Goal: Communication & Community: Ask a question

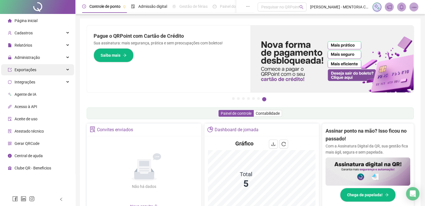
click at [23, 68] on span "Exportações" at bounding box center [26, 70] width 22 height 4
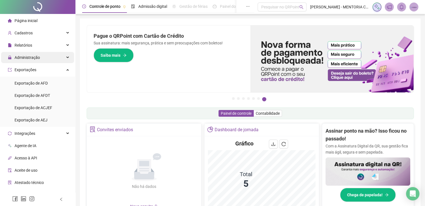
click at [27, 57] on span "Administração" at bounding box center [27, 57] width 25 height 4
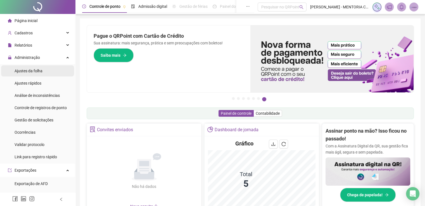
click at [25, 72] on span "Ajustes da folha" at bounding box center [29, 71] width 28 height 4
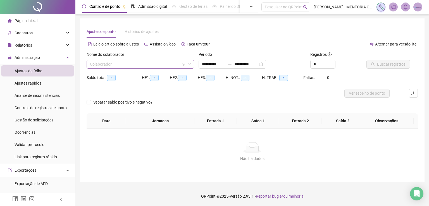
click at [91, 61] on input "search" at bounding box center [138, 64] width 96 height 8
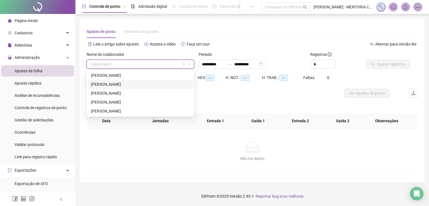
click at [112, 83] on div "[PERSON_NAME]" at bounding box center [140, 84] width 99 height 6
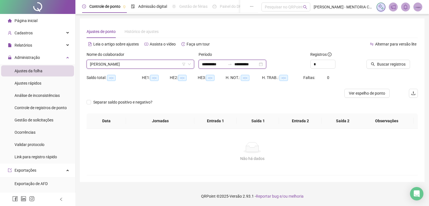
click at [216, 64] on input "**********" at bounding box center [213, 64] width 23 height 6
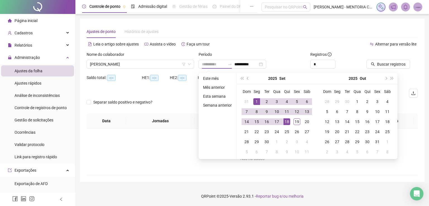
click at [256, 100] on div "1" at bounding box center [257, 101] width 7 height 7
click at [297, 122] on div "19" at bounding box center [297, 122] width 7 height 7
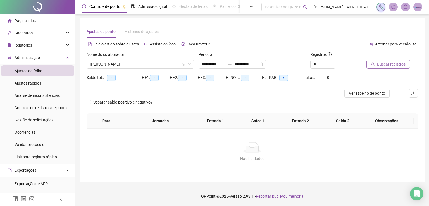
click at [397, 62] on span "Buscar registros" at bounding box center [391, 64] width 29 height 6
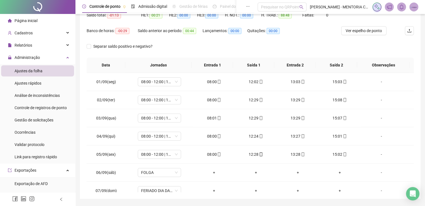
scroll to position [63, 0]
click at [369, 31] on span "Ver espelho de ponto" at bounding box center [364, 30] width 36 height 6
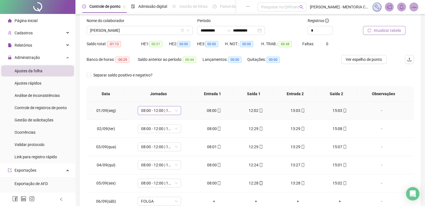
scroll to position [0, 0]
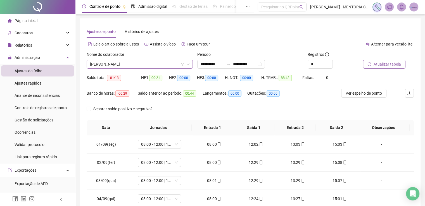
click at [121, 61] on span "[PERSON_NAME]" at bounding box center [140, 64] width 100 height 8
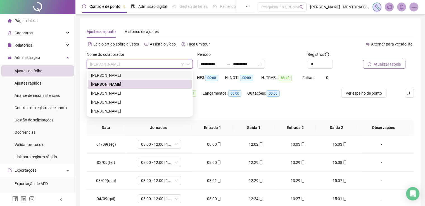
click at [120, 76] on div "[PERSON_NAME]" at bounding box center [139, 75] width 97 height 6
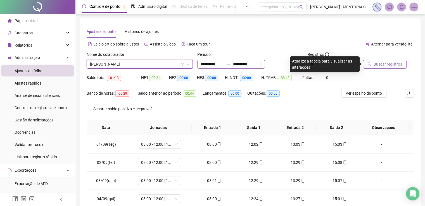
click at [212, 60] on div "**********" at bounding box center [231, 64] width 68 height 9
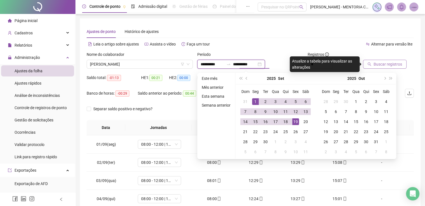
click at [255, 65] on input "**********" at bounding box center [244, 64] width 23 height 6
type input "**********"
click at [281, 119] on td "18" at bounding box center [286, 122] width 10 height 10
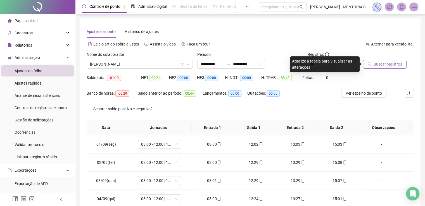
click at [378, 68] on button "Buscar registros" at bounding box center [385, 64] width 44 height 9
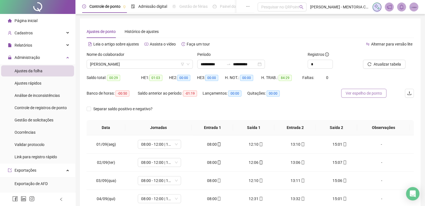
click at [371, 95] on span "Ver espelho de ponto" at bounding box center [364, 93] width 36 height 6
type input "*"
click at [331, 62] on span "Increase Value" at bounding box center [329, 62] width 6 height 5
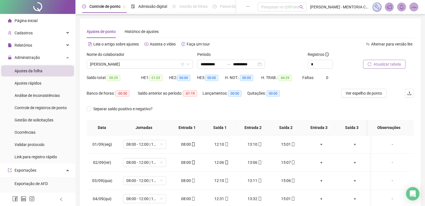
click at [388, 65] on span "Atualizar tabela" at bounding box center [387, 64] width 27 height 6
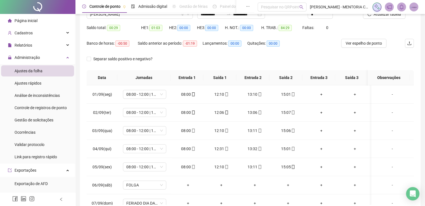
scroll to position [53, 0]
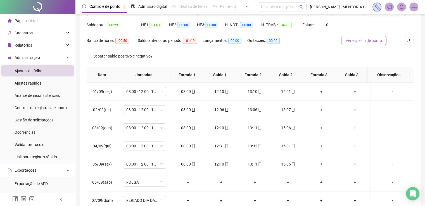
click at [369, 42] on span "Ver espelho de ponto" at bounding box center [364, 40] width 36 height 6
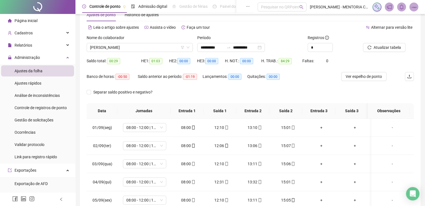
scroll to position [0, 0]
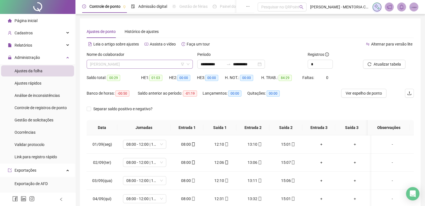
click at [132, 61] on span "[PERSON_NAME]" at bounding box center [140, 64] width 100 height 8
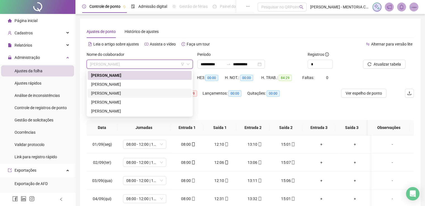
click at [122, 91] on div "[PERSON_NAME]" at bounding box center [139, 93] width 97 height 6
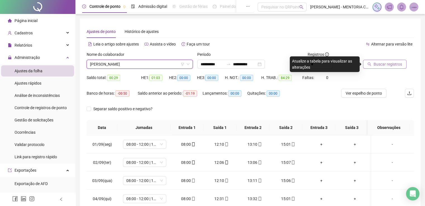
click at [378, 64] on span "Buscar registros" at bounding box center [388, 64] width 29 height 6
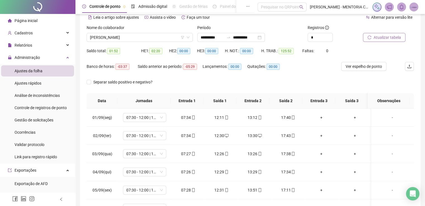
scroll to position [26, 0]
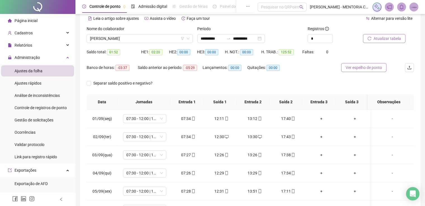
click at [352, 68] on span "Ver espelho de ponto" at bounding box center [364, 68] width 36 height 6
click at [153, 38] on span "[PERSON_NAME]" at bounding box center [140, 38] width 100 height 8
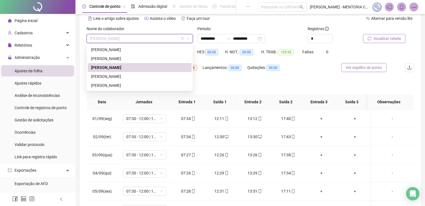
click at [375, 68] on span "Ver espelho de ponto" at bounding box center [364, 68] width 36 height 6
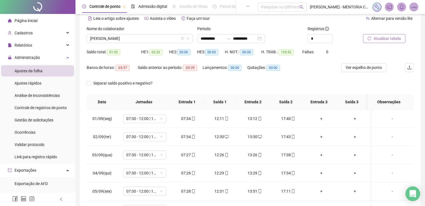
click at [418, 196] on div "Open Intercom Messenger" at bounding box center [413, 194] width 15 height 15
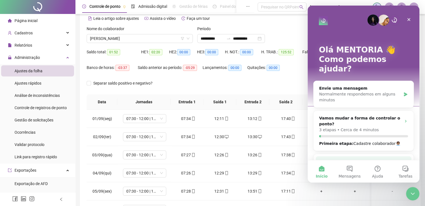
scroll to position [0, 0]
click at [352, 172] on button "Mensagens" at bounding box center [350, 171] width 28 height 22
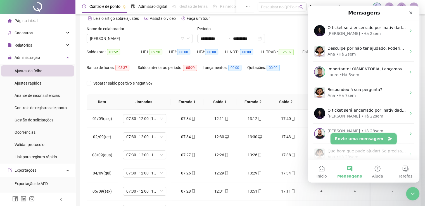
click at [370, 137] on button "Envie uma mensagem" at bounding box center [364, 138] width 66 height 11
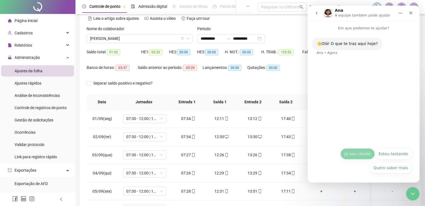
click at [357, 152] on button "Já sou cliente" at bounding box center [357, 153] width 34 height 11
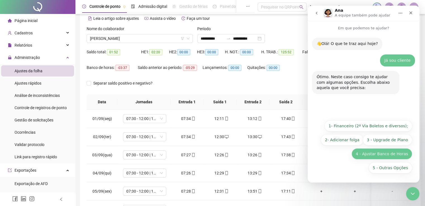
click at [394, 155] on button "4 - Ajustar Banco de Horas" at bounding box center [382, 153] width 61 height 11
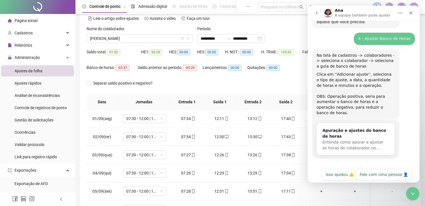
scroll to position [68, 0]
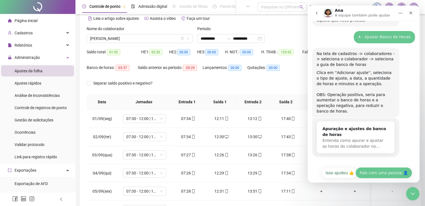
click at [389, 171] on button "Fale com uma pessoa 👤" at bounding box center [384, 172] width 57 height 11
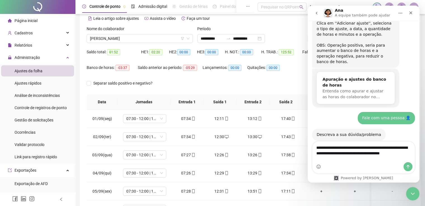
scroll to position [123, 0]
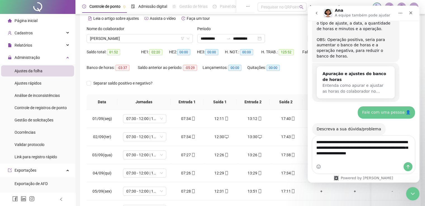
type textarea "**********"
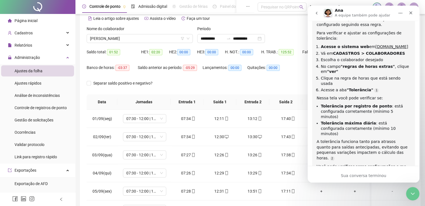
scroll to position [304, 0]
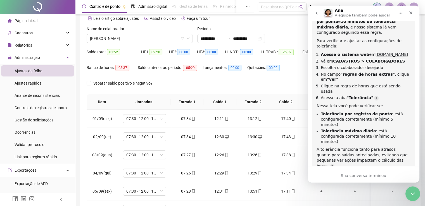
click at [412, 191] on icon "Encerramento do Messenger da Intercom" at bounding box center [412, 193] width 7 height 7
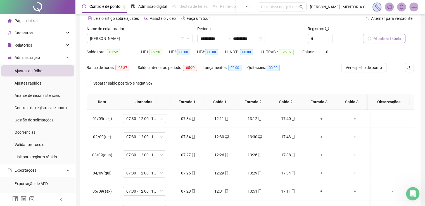
click at [383, 37] on span "Atualizar tabela" at bounding box center [387, 38] width 27 height 6
click at [372, 70] on span "Ver espelho de ponto" at bounding box center [364, 68] width 36 height 6
click at [28, 20] on span "Página inicial" at bounding box center [26, 20] width 23 height 4
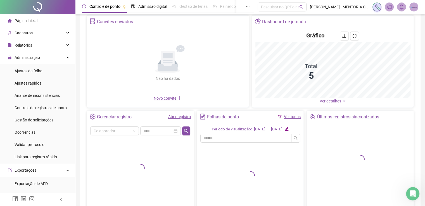
drag, startPoint x: 24, startPoint y: 72, endPoint x: 55, endPoint y: 64, distance: 31.7
click at [24, 72] on span "Ajustes da folha" at bounding box center [29, 71] width 28 height 4
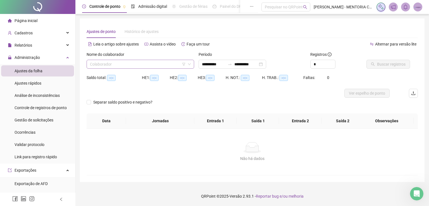
type input "**********"
click at [113, 68] on input "search" at bounding box center [138, 64] width 96 height 8
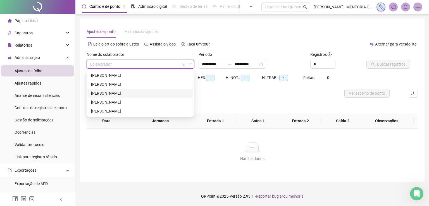
click at [113, 93] on div "[PERSON_NAME]" at bounding box center [140, 93] width 99 height 6
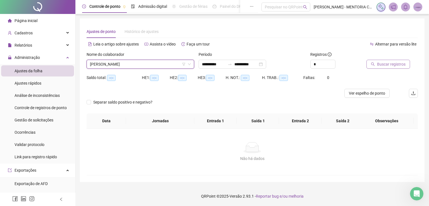
click at [391, 67] on span "Buscar registros" at bounding box center [391, 64] width 29 height 6
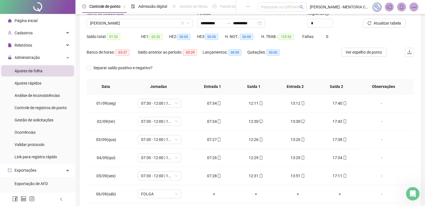
scroll to position [47, 0]
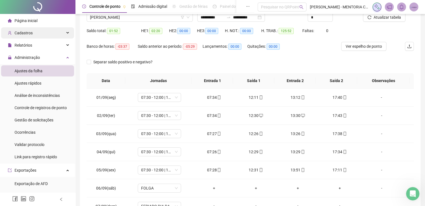
click at [35, 32] on div "Cadastros" at bounding box center [37, 32] width 73 height 11
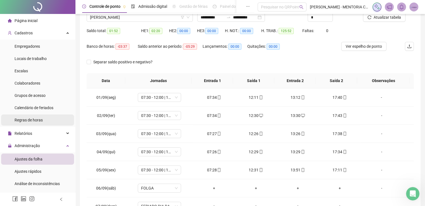
click at [34, 120] on span "Regras de horas" at bounding box center [29, 120] width 28 height 4
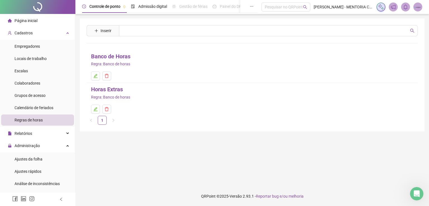
click at [113, 61] on span "Regra: Banco de horas" at bounding box center [110, 64] width 39 height 6
click at [120, 58] on link "Banco de Horas" at bounding box center [110, 56] width 39 height 9
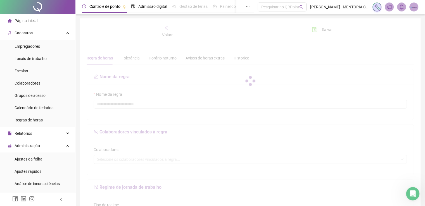
type input "**********"
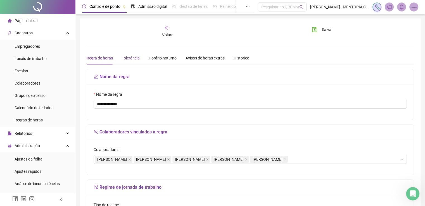
click at [134, 58] on div "Tolerância" at bounding box center [131, 58] width 18 height 6
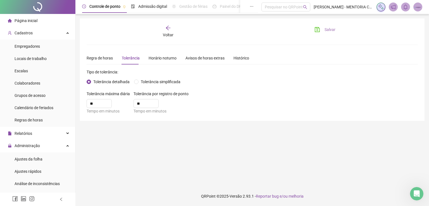
click at [326, 31] on span "Salvar" at bounding box center [330, 30] width 11 height 6
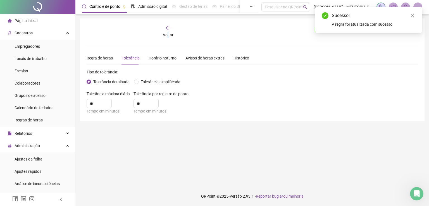
click at [169, 33] on span "Voltar" at bounding box center [168, 35] width 11 height 4
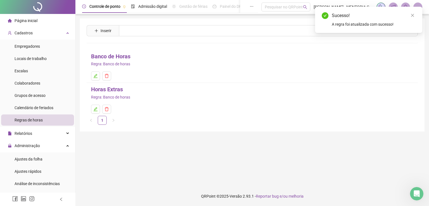
click at [119, 89] on link "Horas Extras" at bounding box center [107, 89] width 32 height 9
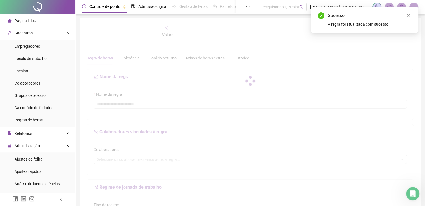
type input "**********"
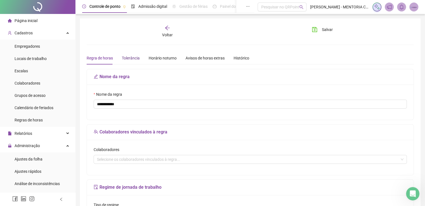
click at [135, 55] on div "Tolerância" at bounding box center [131, 58] width 18 height 6
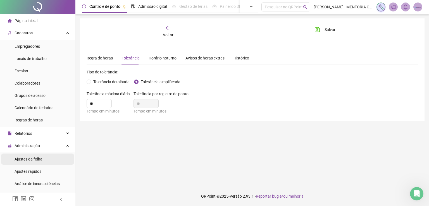
click at [28, 160] on span "Ajustes da folha" at bounding box center [29, 159] width 28 height 4
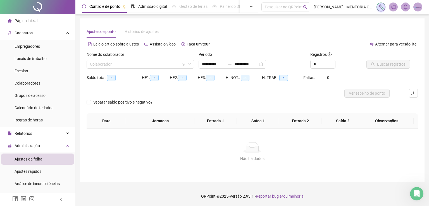
type input "**********"
click at [128, 64] on input "search" at bounding box center [138, 64] width 96 height 8
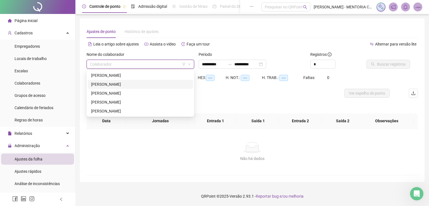
click at [129, 84] on div "[PERSON_NAME]" at bounding box center [140, 84] width 99 height 6
click at [133, 66] on span "[PERSON_NAME]" at bounding box center [140, 64] width 101 height 8
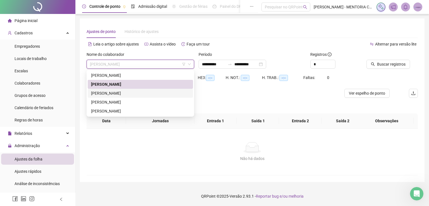
click at [129, 95] on div "[PERSON_NAME]" at bounding box center [140, 93] width 99 height 6
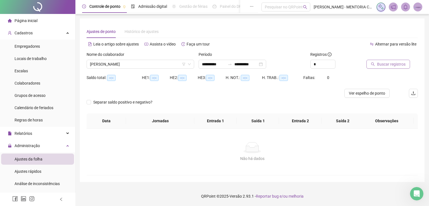
click at [392, 63] on span "Buscar registros" at bounding box center [391, 64] width 29 height 6
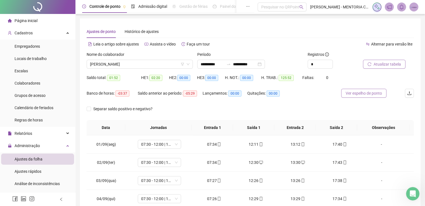
click at [367, 90] on span "Ver espelho de ponto" at bounding box center [364, 93] width 36 height 6
click at [413, 194] on icon "Abertura do Messenger da Intercom" at bounding box center [412, 193] width 9 height 9
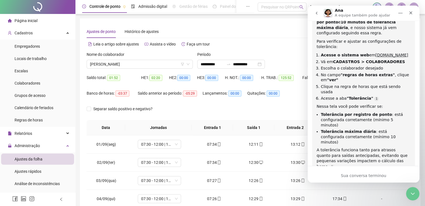
scroll to position [304, 0]
click at [364, 176] on div "Sua conversa terminou" at bounding box center [364, 176] width 112 height 6
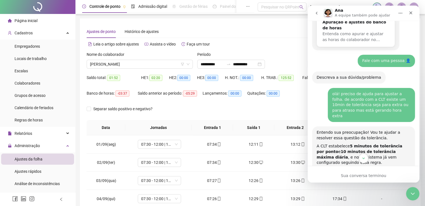
scroll to position [164, 0]
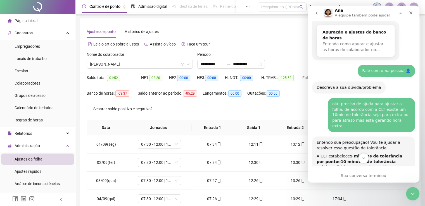
click at [362, 159] on icon "Scroll to bottom" at bounding box center [363, 158] width 5 height 5
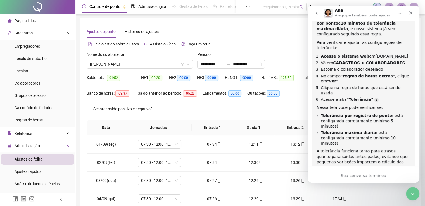
scroll to position [304, 0]
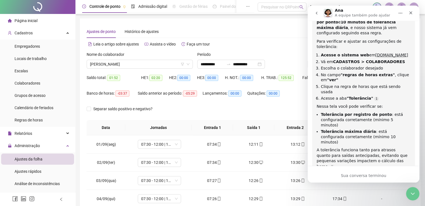
click at [344, 129] on b "Tolerância máxima diária" at bounding box center [348, 131] width 55 height 4
click at [344, 148] on div "A tolerância funciona tanto para atrasos quanto para saídas antecipadas, evitan…" at bounding box center [364, 159] width 94 height 22
click at [344, 172] on div "Você pode verificar essas configurações e me contar se encontrou algo diferente…" at bounding box center [364, 180] width 94 height 16
click at [318, 13] on icon "go back" at bounding box center [316, 13] width 4 height 4
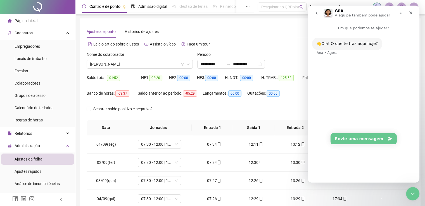
scroll to position [0, 0]
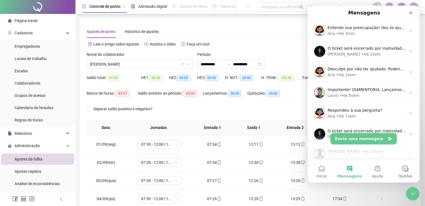
click at [352, 141] on button "Envie uma mensagem" at bounding box center [364, 138] width 66 height 11
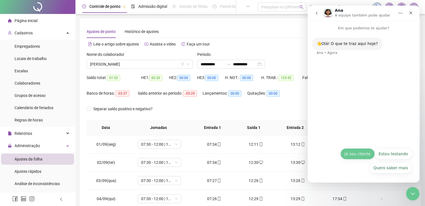
click at [361, 152] on button "Já sou cliente" at bounding box center [357, 153] width 34 height 11
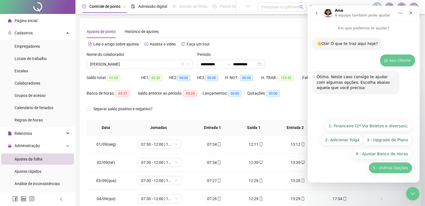
click at [380, 167] on button "5 - Outras Opções" at bounding box center [391, 167] width 44 height 11
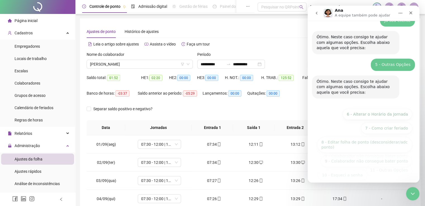
scroll to position [47, 0]
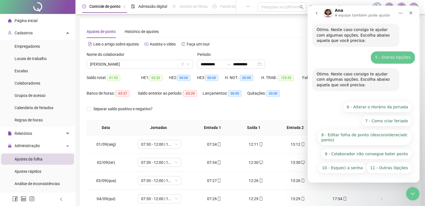
click at [380, 167] on button "11 - Outras Opções" at bounding box center [389, 167] width 46 height 11
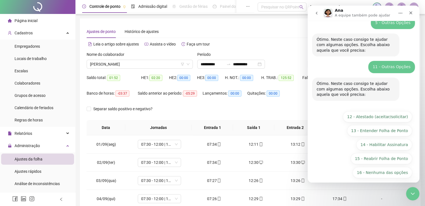
scroll to position [86, 0]
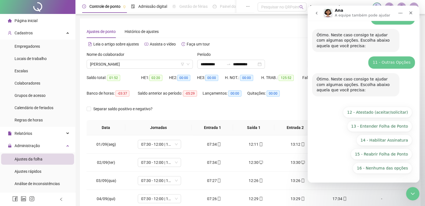
click at [380, 167] on button "16 - Nenhuma das opções" at bounding box center [383, 168] width 60 height 11
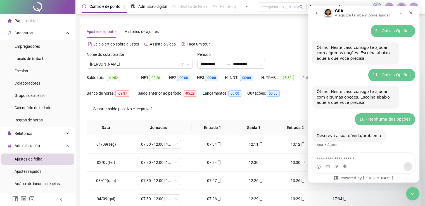
scroll to position [75, 0]
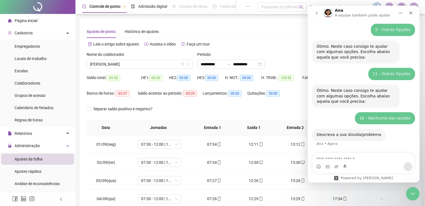
click at [366, 162] on textarea "Envie uma mensagem..." at bounding box center [363, 158] width 102 height 10
click at [316, 12] on icon "go back" at bounding box center [316, 13] width 4 height 4
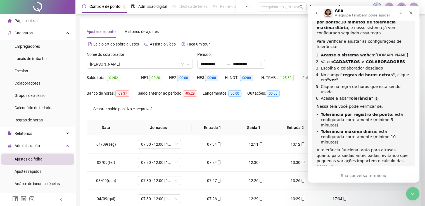
scroll to position [136, 0]
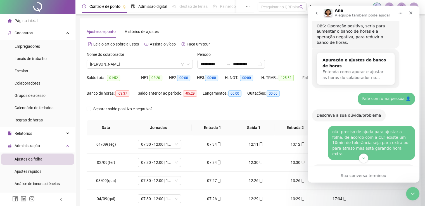
click at [363, 133] on div "olá! preciso de ajuda para ajustar a folha. de acordo com a CLT existe um 10min…" at bounding box center [371, 142] width 78 height 27
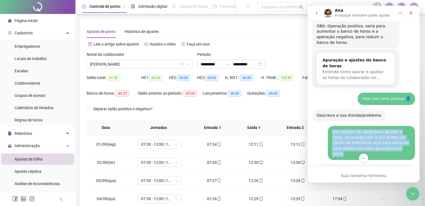
click at [363, 133] on div "olá! preciso de ajuda para ajustar a folha. de acordo com a CLT existe um 10min…" at bounding box center [371, 142] width 78 height 27
copy div "olá! preciso de ajuda para ajustar a folha. de acordo com a CLT existe um 10min…"
click at [316, 15] on icon "go back" at bounding box center [316, 13] width 4 height 4
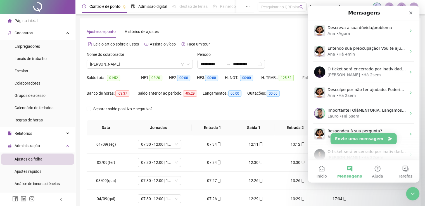
scroll to position [0, 0]
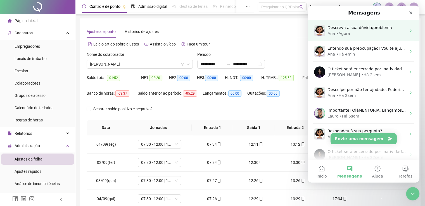
click at [355, 32] on div "Ana • Agora" at bounding box center [367, 34] width 79 height 6
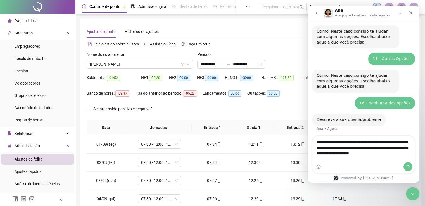
scroll to position [92, 0]
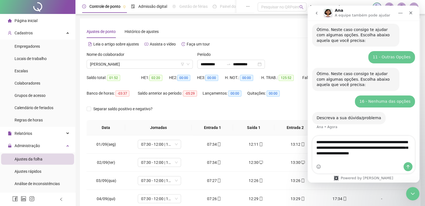
type textarea "**********"
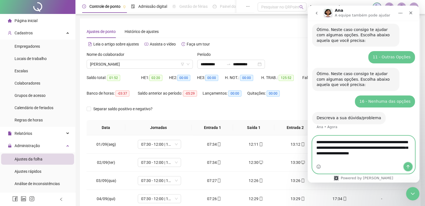
click at [408, 167] on icon "Enviar uma mensagem" at bounding box center [408, 167] width 3 height 4
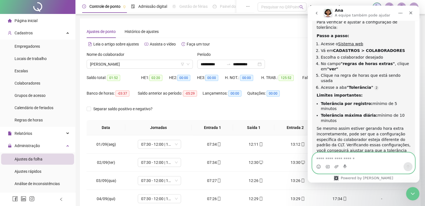
scroll to position [295, 0]
type textarea "**********"
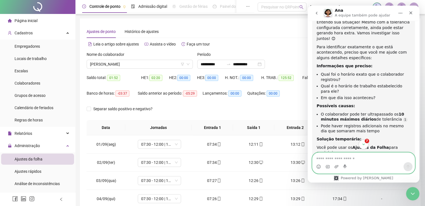
scroll to position [506, 0]
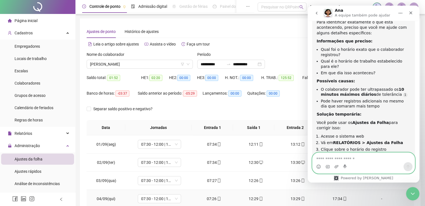
paste textarea "**********"
type textarea "**********"
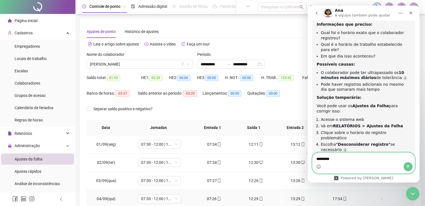
type textarea "**********"
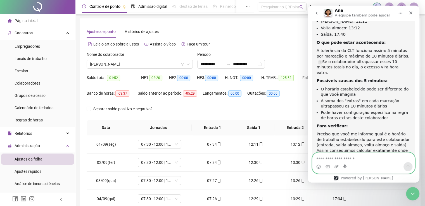
scroll to position [757, 0]
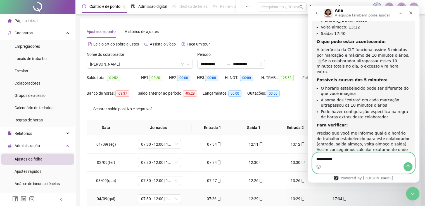
type textarea "**********"
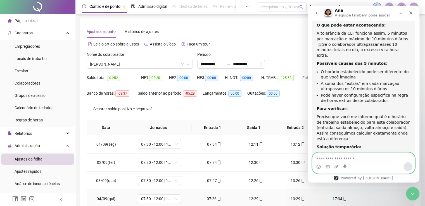
scroll to position [774, 0]
type textarea "**********"
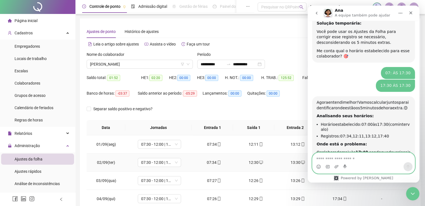
scroll to position [908, 0]
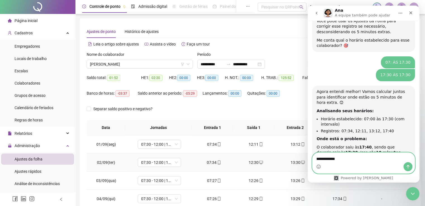
type textarea "**********"
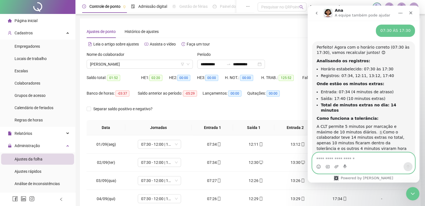
scroll to position [1193, 0]
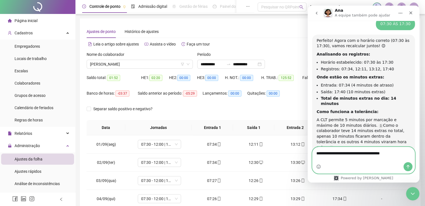
type textarea "**********"
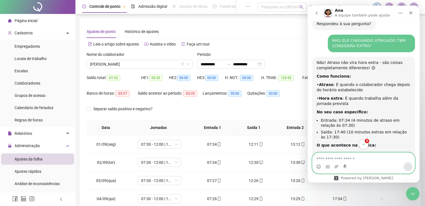
scroll to position [1401, 0]
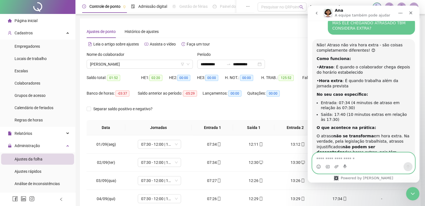
click at [357, 158] on textarea "Envie uma mensagem..." at bounding box center [363, 158] width 102 height 10
paste textarea "**********"
type textarea "**********"
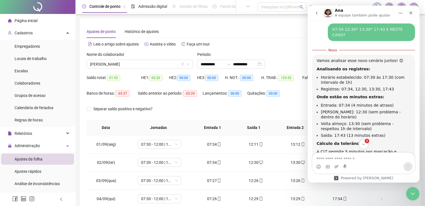
scroll to position [1626, 0]
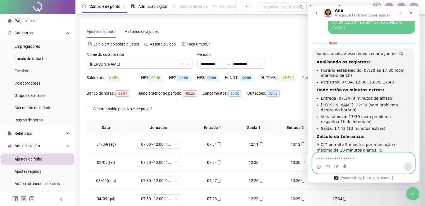
click at [342, 160] on textarea "Envie uma mensagem..." at bounding box center [363, 158] width 102 height 10
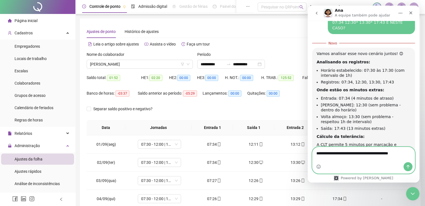
click at [364, 157] on textarea "**********" at bounding box center [363, 152] width 102 height 10
click at [366, 157] on textarea "**********" at bounding box center [363, 152] width 102 height 10
type textarea "**********"
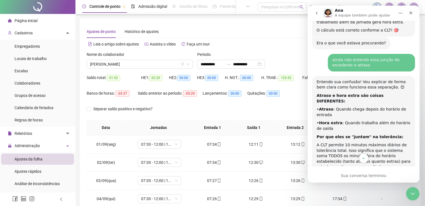
scroll to position [1838, 0]
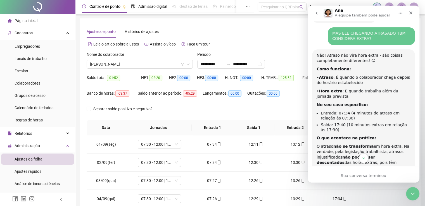
scroll to position [1363, 0]
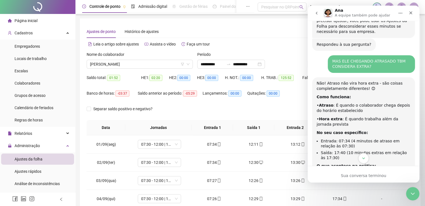
click at [363, 158] on icon "Scroll to bottom" at bounding box center [363, 159] width 3 height 2
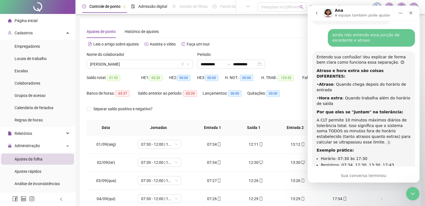
scroll to position [1838, 0]
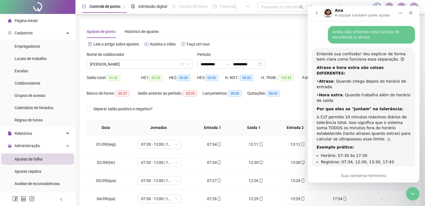
click at [317, 11] on icon "go back" at bounding box center [316, 13] width 4 height 4
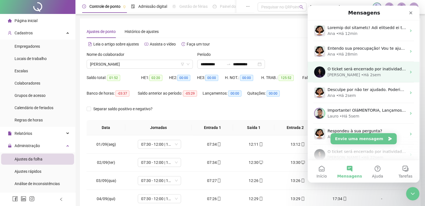
scroll to position [1743, 0]
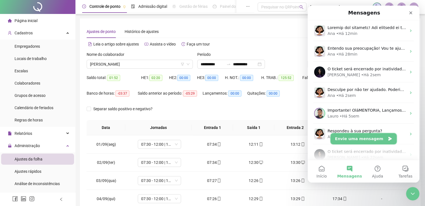
click at [359, 138] on button "Envie uma mensagem" at bounding box center [364, 138] width 66 height 11
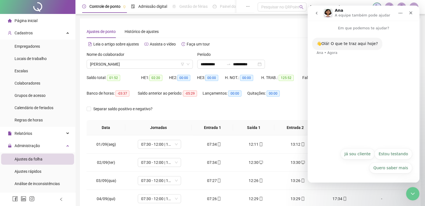
click at [359, 155] on button "Já sou cliente" at bounding box center [357, 153] width 34 height 11
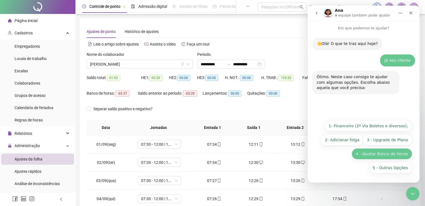
click at [387, 154] on button "4 - Ajustar Banco de Horas" at bounding box center [382, 153] width 61 height 11
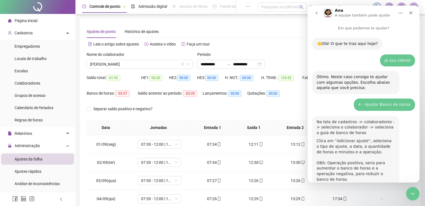
scroll to position [14, 0]
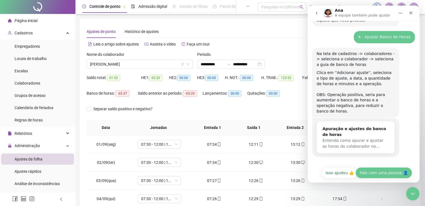
click at [382, 167] on button "Fale com uma pessoa 👤" at bounding box center [384, 172] width 57 height 11
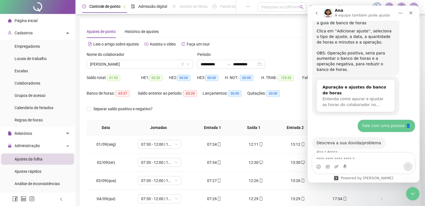
scroll to position [112, 0]
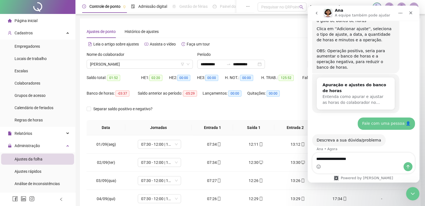
type textarea "**********"
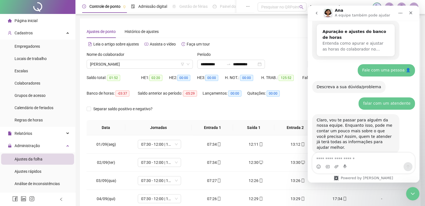
scroll to position [167, 0]
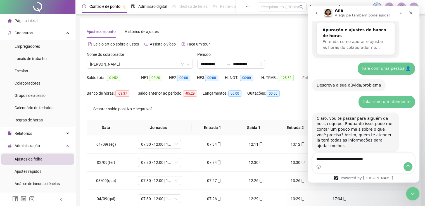
type textarea "**********"
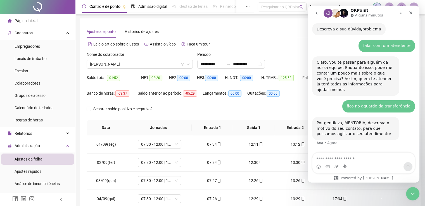
scroll to position [227, 0]
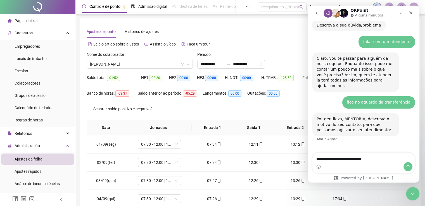
type textarea "**********"
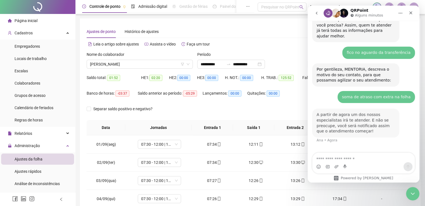
scroll to position [276, 0]
click at [316, 15] on icon "go back" at bounding box center [316, 13] width 4 height 4
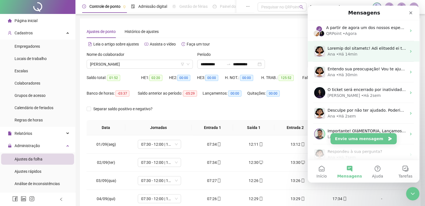
click at [345, 56] on div "• Há 14min" at bounding box center [346, 54] width 21 height 6
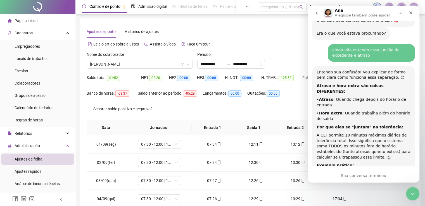
scroll to position [1838, 0]
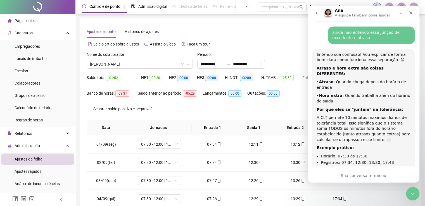
click at [316, 8] on button "go back" at bounding box center [316, 13] width 11 height 11
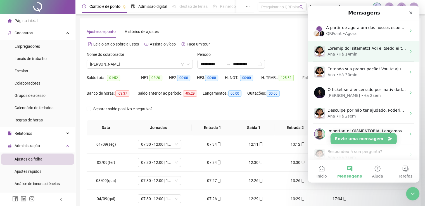
click at [349, 55] on div "• Há 14min" at bounding box center [346, 54] width 21 height 6
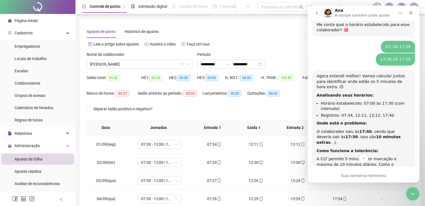
scroll to position [887, 0]
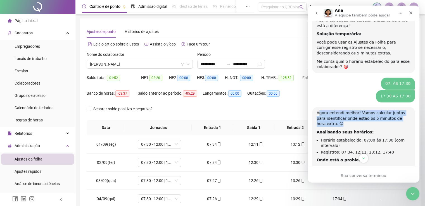
drag, startPoint x: 318, startPoint y: 51, endPoint x: 325, endPoint y: 63, distance: 14.4
click at [325, 110] on div "Agora entendi melhor! Vamos calcular juntos para identificar onde estão os 5 mi…" at bounding box center [364, 118] width 94 height 16
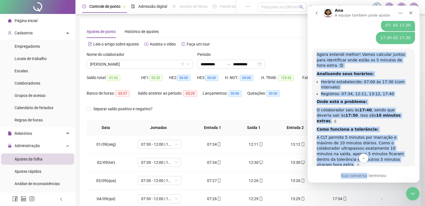
scroll to position [1044, 0]
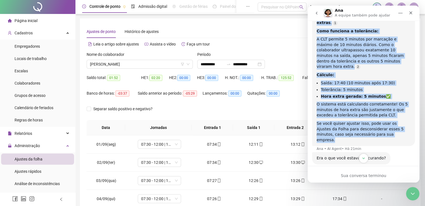
drag, startPoint x: 318, startPoint y: 51, endPoint x: 369, endPoint y: 64, distance: 52.4
click at [369, 64] on div "Agora entendi melhor! Vamos calcular juntos para identificar onde estão os 5 mi…" at bounding box center [364, 48] width 94 height 189
copy div "Agora entendi melhor! Vamos calcular juntos para identificar onde estão os 5 mi…"
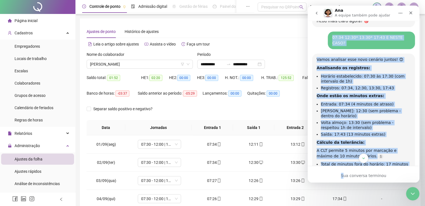
scroll to position [1646, 0]
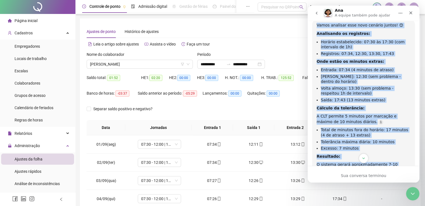
drag, startPoint x: 336, startPoint y: 32, endPoint x: 385, endPoint y: 91, distance: 77.0
copy div "07:34 12:30* 13:30* 17:43 E NESTE CASO? MENTORIA • Há 19min Vamos analisar esse…"
click at [376, 162] on div "O sistema gerará aproximadamente 7-10 minutos de hora extra (dependendo do arre…" at bounding box center [364, 175] width 94 height 27
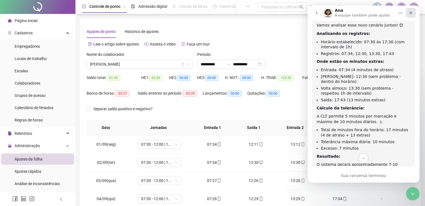
click at [410, 13] on icon "Fechar" at bounding box center [411, 13] width 4 height 4
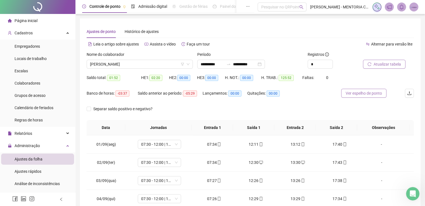
click at [361, 95] on span "Ver espelho de ponto" at bounding box center [364, 93] width 36 height 6
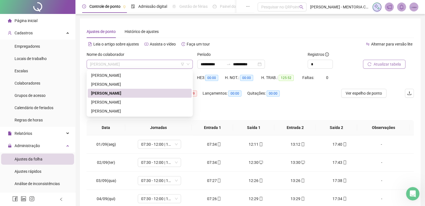
click at [145, 63] on span "[PERSON_NAME]" at bounding box center [140, 64] width 100 height 8
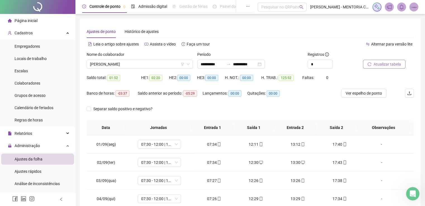
click at [246, 40] on div "Leia o artigo sobre ajustes Assista o vídeo Faça um tour" at bounding box center [169, 44] width 164 height 9
click at [210, 65] on input "**********" at bounding box center [212, 64] width 23 height 6
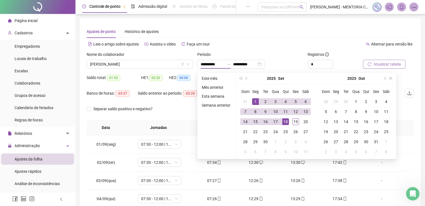
click at [249, 43] on div "Leia o artigo sobre ajustes Assista o vídeo Faça um tour" at bounding box center [169, 44] width 164 height 9
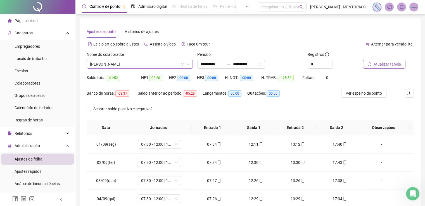
click at [158, 61] on span "[PERSON_NAME]" at bounding box center [140, 64] width 100 height 8
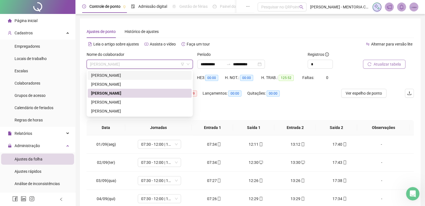
click at [266, 34] on div "Ajustes de ponto Histórico de ajustes" at bounding box center [250, 31] width 327 height 13
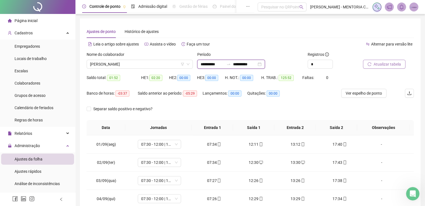
click at [207, 63] on input "**********" at bounding box center [212, 64] width 23 height 6
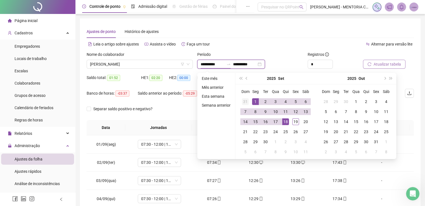
type input "**********"
click at [246, 78] on span "prev-year" at bounding box center [247, 78] width 3 height 3
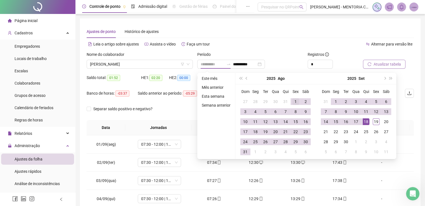
type input "**********"
click at [294, 100] on div "1" at bounding box center [295, 101] width 7 height 7
type input "**********"
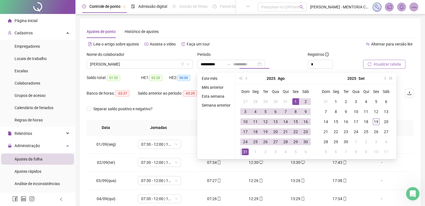
click at [243, 153] on div "31" at bounding box center [245, 152] width 7 height 7
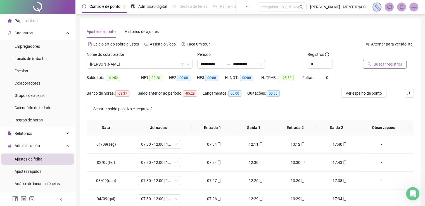
click at [385, 63] on span "Buscar registros" at bounding box center [388, 64] width 29 height 6
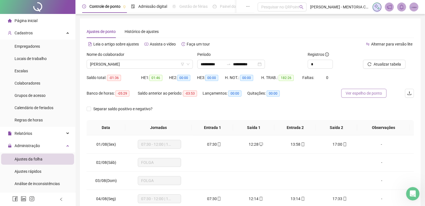
click at [362, 94] on span "Ver espelho de ponto" at bounding box center [364, 93] width 36 height 6
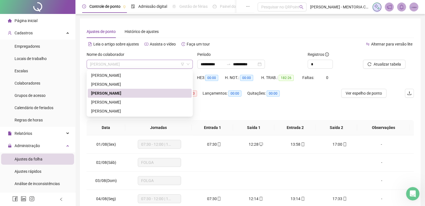
click at [141, 63] on span "[PERSON_NAME]" at bounding box center [140, 64] width 100 height 8
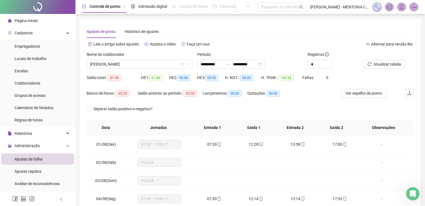
click at [233, 45] on div "Leia o artigo sobre ajustes Assista o vídeo Faça um tour" at bounding box center [169, 44] width 164 height 9
click at [212, 63] on input "**********" at bounding box center [212, 64] width 23 height 6
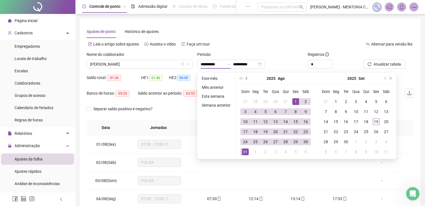
click at [248, 81] on button "prev-year" at bounding box center [247, 78] width 6 height 11
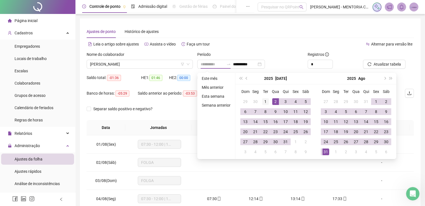
type input "**********"
click at [265, 100] on div "1" at bounding box center [265, 101] width 7 height 7
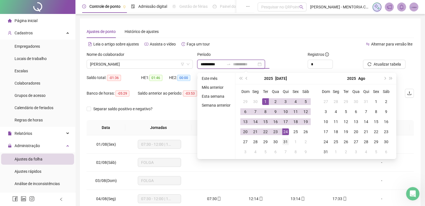
type input "**********"
click at [284, 141] on div "31" at bounding box center [285, 142] width 7 height 7
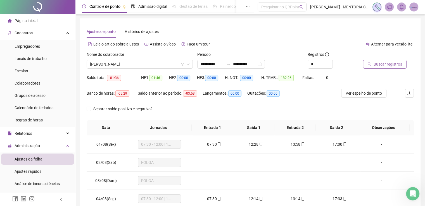
click at [378, 65] on span "Buscar registros" at bounding box center [388, 64] width 29 height 6
click at [359, 92] on span "Ver espelho de ponto" at bounding box center [364, 93] width 36 height 6
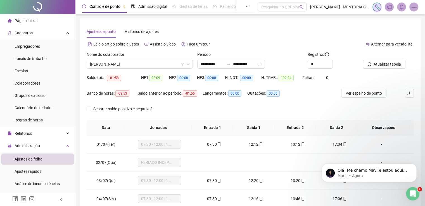
scroll to position [0, 0]
click at [329, 62] on icon "up" at bounding box center [330, 63] width 2 height 2
type input "*"
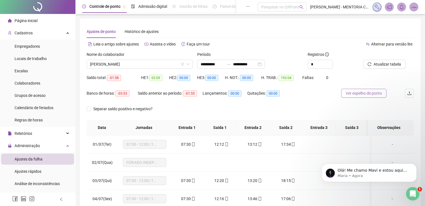
click at [359, 96] on span "Ver espelho de ponto" at bounding box center [364, 93] width 36 height 6
click at [394, 65] on span "Atualizar tabela" at bounding box center [387, 64] width 27 height 6
click at [362, 95] on span "Ver espelho de ponto" at bounding box center [364, 93] width 36 height 6
click at [203, 63] on input "**********" at bounding box center [212, 64] width 23 height 6
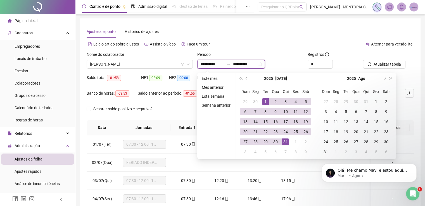
type input "**********"
click at [382, 78] on button "next-year" at bounding box center [385, 78] width 6 height 11
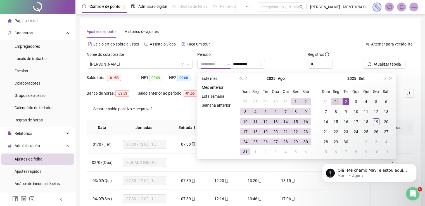
type input "**********"
click at [334, 101] on div "1" at bounding box center [336, 101] width 7 height 7
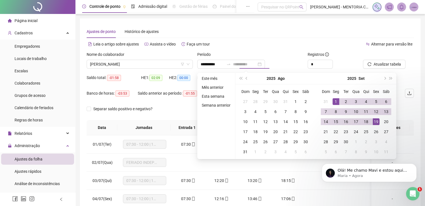
drag, startPoint x: 376, startPoint y: 122, endPoint x: 366, endPoint y: 106, distance: 19.1
click at [376, 121] on div "19" at bounding box center [376, 122] width 7 height 7
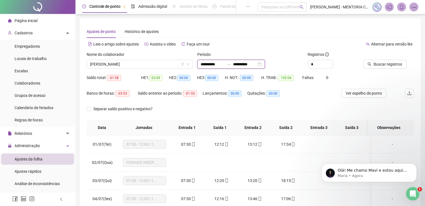
click at [257, 65] on input "**********" at bounding box center [244, 64] width 23 height 6
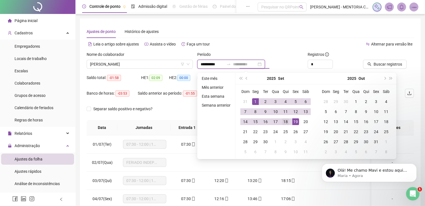
type input "**********"
click at [285, 122] on div "18" at bounding box center [285, 122] width 7 height 7
type input "**********"
click at [377, 64] on span "Buscar registros" at bounding box center [388, 64] width 29 height 6
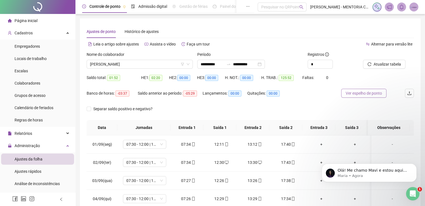
click at [357, 97] on button "Ver espelho de ponto" at bounding box center [363, 93] width 45 height 9
click at [414, 195] on icon "Abertura do Messenger da Intercom" at bounding box center [412, 193] width 9 height 9
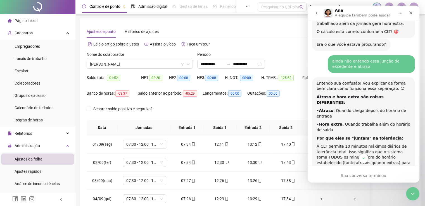
scroll to position [1838, 0]
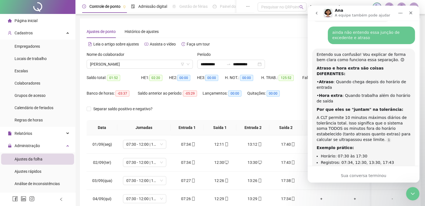
click at [318, 14] on icon "go back" at bounding box center [316, 13] width 4 height 4
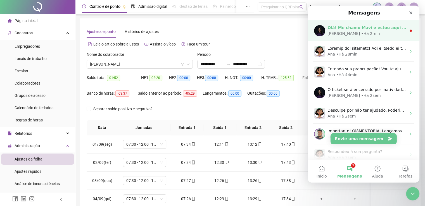
click at [361, 35] on div "• Há 2min" at bounding box center [370, 34] width 19 height 6
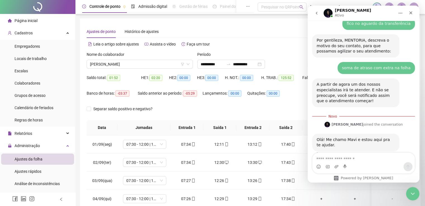
scroll to position [305, 0]
click at [349, 158] on textarea "Envie uma mensagem..." at bounding box center [363, 158] width 102 height 10
type textarea "*"
type textarea "**********"
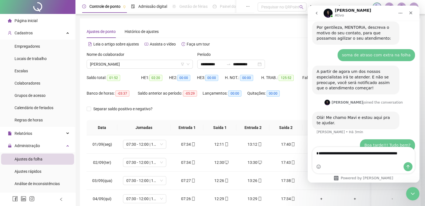
scroll to position [323, 0]
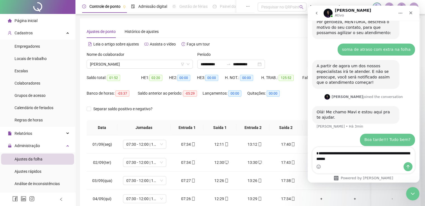
type textarea "**********"
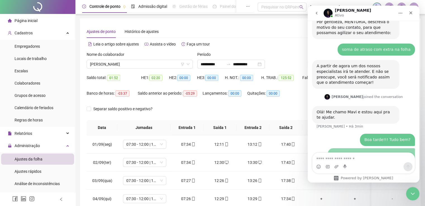
scroll to position [336, 0]
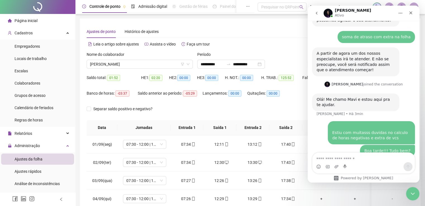
drag, startPoint x: 267, startPoint y: 39, endPoint x: 8, endPoint y: 41, distance: 259.7
click at [267, 39] on div "**********" at bounding box center [250, 140] width 327 height 230
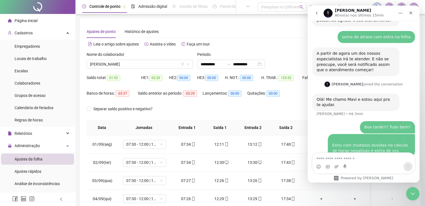
click at [278, 53] on div "Período" at bounding box center [250, 55] width 106 height 8
drag, startPoint x: 408, startPoint y: 193, endPoint x: 407, endPoint y: 191, distance: 3.3
click at [408, 194] on div "Encerramento do Messenger da Intercom" at bounding box center [411, 192] width 13 height 13
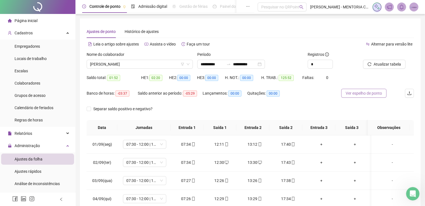
click at [360, 97] on button "Ver espelho de ponto" at bounding box center [363, 93] width 45 height 9
click at [410, 192] on icon "Abertura do Messenger da Intercom" at bounding box center [412, 193] width 9 height 9
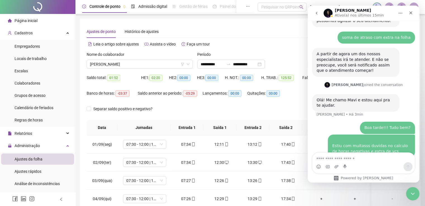
click at [347, 159] on textarea "Envie uma mensagem..." at bounding box center [363, 158] width 102 height 10
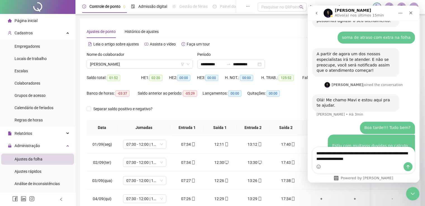
scroll to position [342, 0]
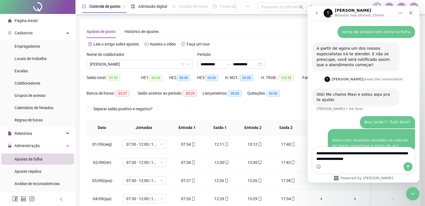
drag, startPoint x: 337, startPoint y: 159, endPoint x: 363, endPoint y: 153, distance: 27.7
click at [363, 153] on textarea "**********" at bounding box center [363, 154] width 102 height 15
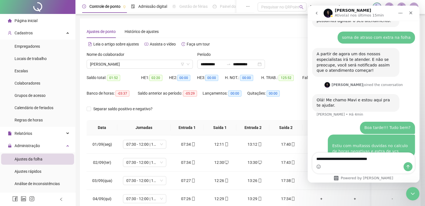
click at [384, 160] on textarea "**********" at bounding box center [363, 158] width 102 height 10
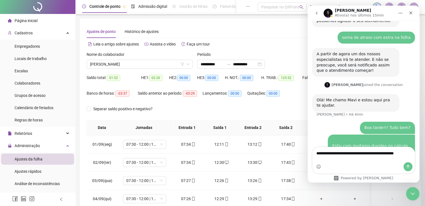
scroll to position [342, 0]
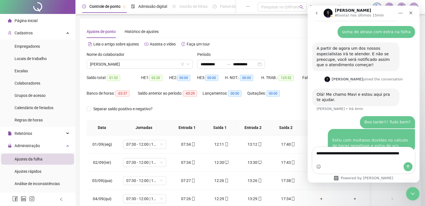
click at [323, 160] on textarea "**********" at bounding box center [363, 154] width 102 height 15
click at [316, 153] on textarea "**********" at bounding box center [363, 154] width 102 height 15
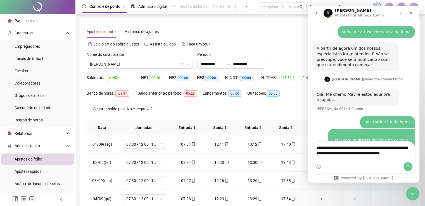
scroll to position [347, 0]
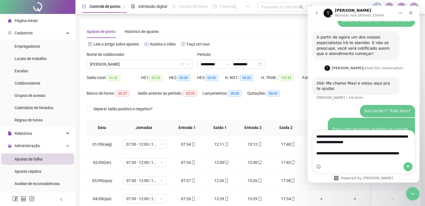
type textarea "**********"
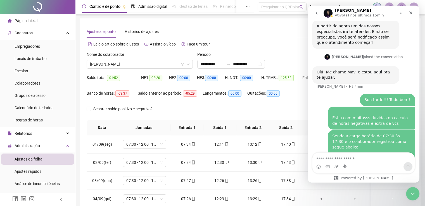
scroll to position [373, 0]
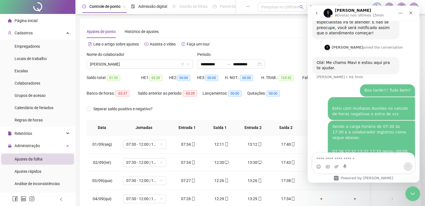
click at [407, 193] on div "Encerramento do Messenger da Intercom" at bounding box center [411, 192] width 13 height 13
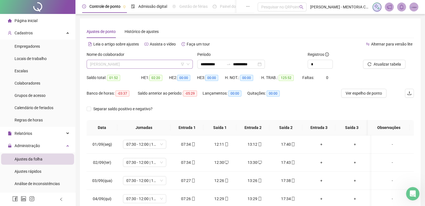
click at [129, 63] on span "[PERSON_NAME]" at bounding box center [140, 64] width 100 height 8
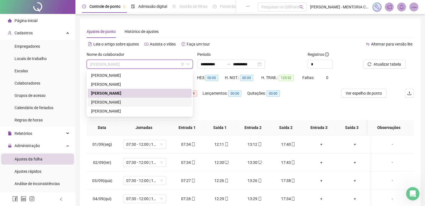
click at [117, 104] on div "[PERSON_NAME]" at bounding box center [139, 102] width 97 height 6
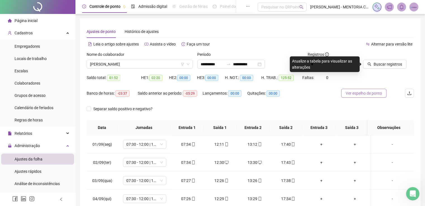
click at [352, 96] on span "Ver espelho de ponto" at bounding box center [364, 93] width 36 height 6
click at [389, 61] on span "Buscar registros" at bounding box center [388, 64] width 29 height 6
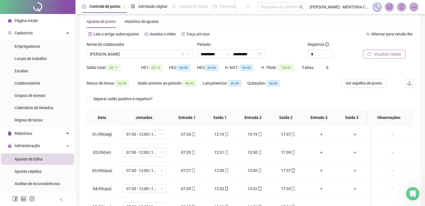
scroll to position [10, 0]
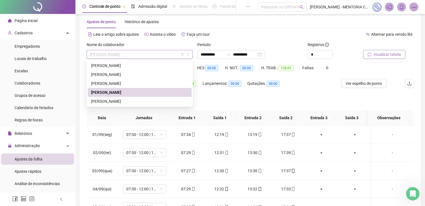
click at [144, 53] on span "[PERSON_NAME]" at bounding box center [140, 54] width 100 height 8
click at [127, 75] on div "[PERSON_NAME]" at bounding box center [139, 75] width 97 height 6
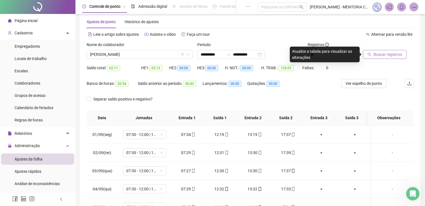
click at [390, 55] on span "Buscar registros" at bounding box center [388, 54] width 29 height 6
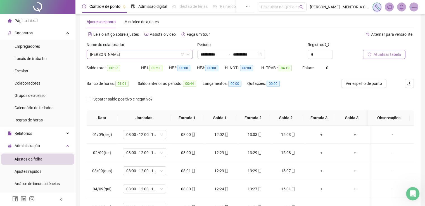
click at [135, 56] on span "[PERSON_NAME]" at bounding box center [140, 54] width 100 height 8
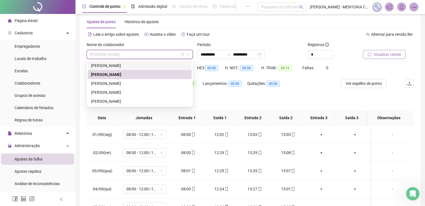
click at [133, 64] on div "[PERSON_NAME]" at bounding box center [139, 66] width 97 height 6
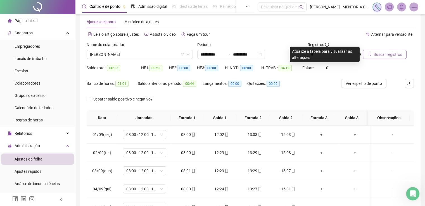
click at [385, 56] on span "Buscar registros" at bounding box center [388, 54] width 29 height 6
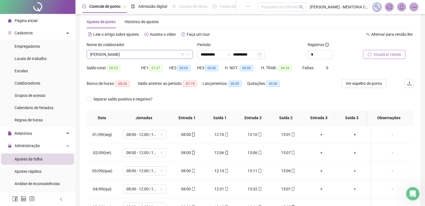
click at [142, 55] on span "[PERSON_NAME]" at bounding box center [140, 54] width 100 height 8
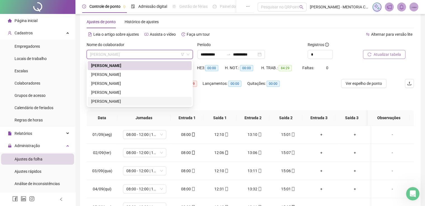
click at [108, 100] on div "[PERSON_NAME]" at bounding box center [139, 101] width 97 height 6
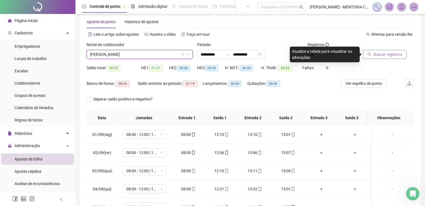
click at [396, 58] on button "Buscar registros" at bounding box center [385, 54] width 44 height 9
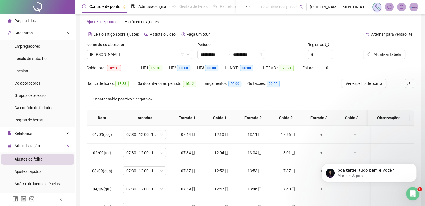
scroll to position [0, 0]
click at [411, 197] on div "Abertura do Messenger da Intercom" at bounding box center [412, 193] width 18 height 18
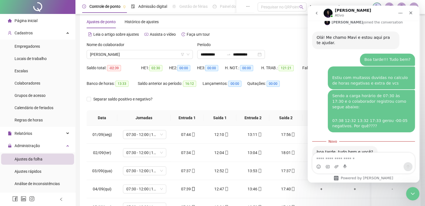
scroll to position [399, 0]
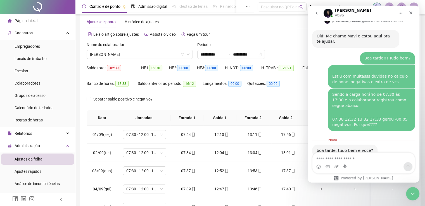
click at [370, 155] on textarea "Envie uma mensagem..." at bounding box center [363, 158] width 102 height 10
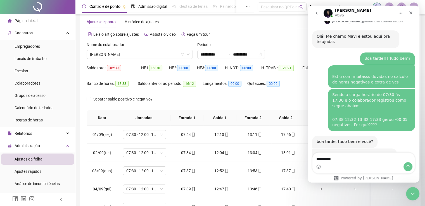
type textarea "**********"
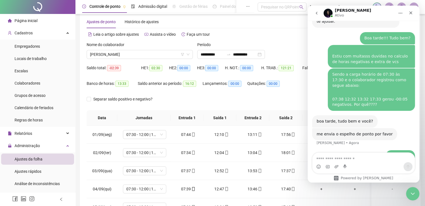
click at [284, 42] on div "Período" at bounding box center [250, 46] width 106 height 8
click at [171, 56] on span "[PERSON_NAME]" at bounding box center [140, 54] width 100 height 8
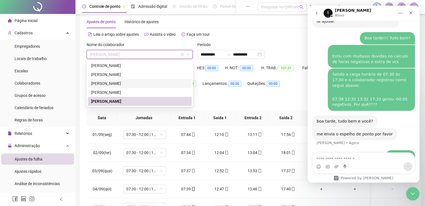
click at [109, 84] on div "[PERSON_NAME]" at bounding box center [139, 83] width 97 height 6
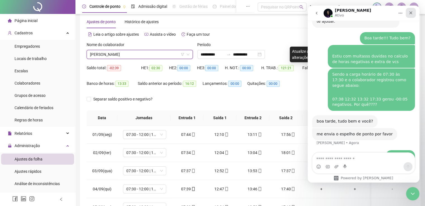
click at [410, 11] on icon "Fechar" at bounding box center [411, 13] width 4 height 4
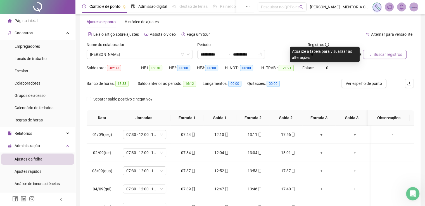
click at [391, 53] on span "Buscar registros" at bounding box center [388, 54] width 29 height 6
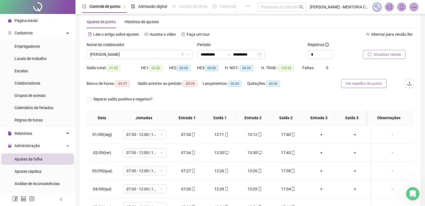
click at [372, 84] on span "Ver espelho de ponto" at bounding box center [364, 83] width 36 height 6
click at [411, 195] on icon "Abertura do Messenger da Intercom" at bounding box center [412, 193] width 9 height 9
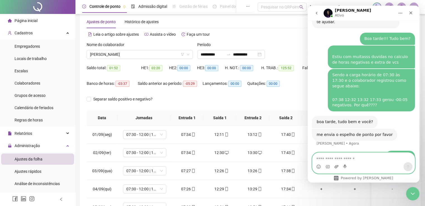
click at [336, 167] on icon "Upload do anexo" at bounding box center [337, 166] width 4 height 3
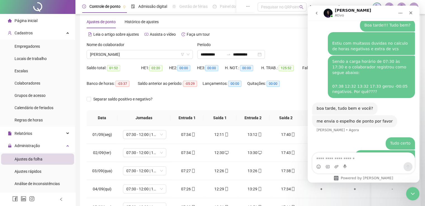
click at [267, 37] on div "Alternar para versão lite" at bounding box center [332, 34] width 164 height 9
click at [410, 198] on div "Encerramento do Messenger da Intercom" at bounding box center [411, 192] width 13 height 13
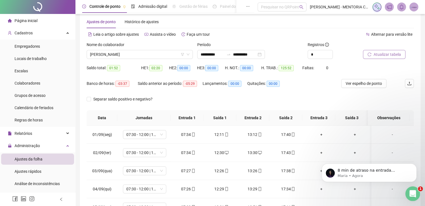
scroll to position [0, 0]
click at [409, 194] on icon "Abertura do Messenger da Intercom" at bounding box center [412, 193] width 9 height 9
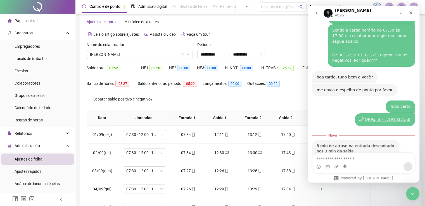
scroll to position [464, 0]
click at [352, 159] on textarea "Envie uma mensagem..." at bounding box center [363, 158] width 102 height 10
click at [337, 160] on textarea "Envie uma mensagem..." at bounding box center [363, 158] width 102 height 10
type textarea "*"
drag, startPoint x: 332, startPoint y: 160, endPoint x: 360, endPoint y: 158, distance: 27.5
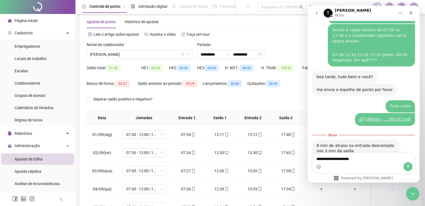
click at [360, 158] on textarea "**********" at bounding box center [363, 158] width 102 height 10
type textarea "**********"
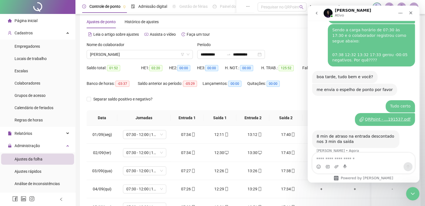
scroll to position [472, 0]
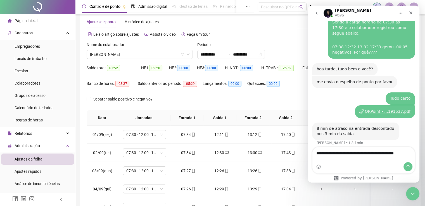
type textarea "**********"
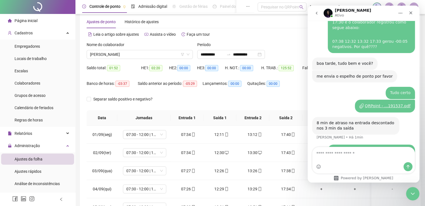
scroll to position [490, 0]
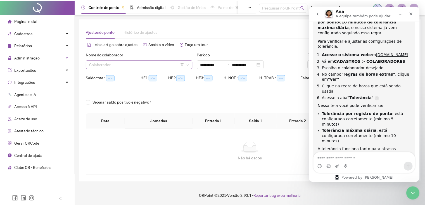
scroll to position [312, 0]
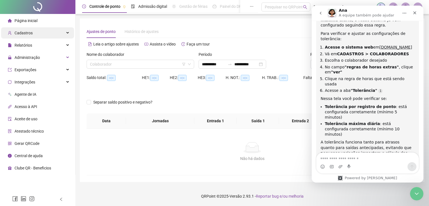
click at [41, 36] on div "Cadastros" at bounding box center [37, 32] width 73 height 11
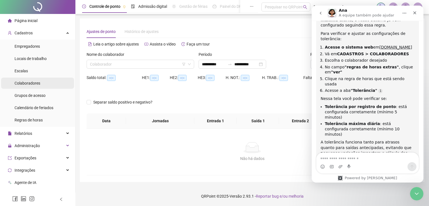
click at [25, 84] on span "Colaboradores" at bounding box center [28, 83] width 26 height 4
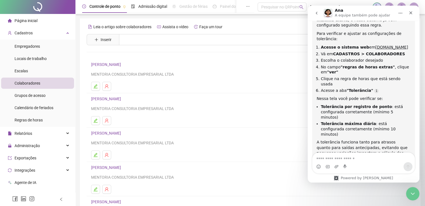
scroll to position [64, 0]
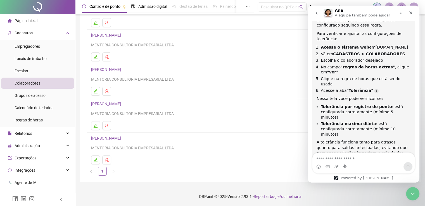
click at [123, 71] on link "[PERSON_NAME]" at bounding box center [107, 69] width 32 height 4
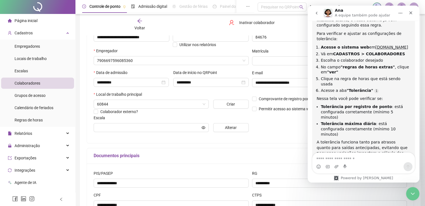
type input "**********"
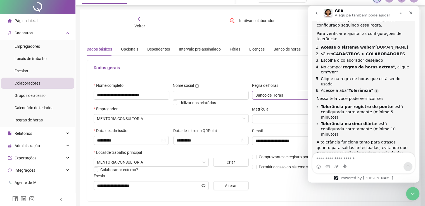
scroll to position [0, 0]
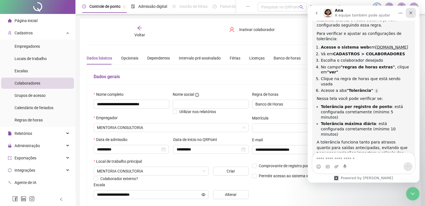
click at [411, 12] on icon "Fechar" at bounding box center [411, 13] width 4 height 4
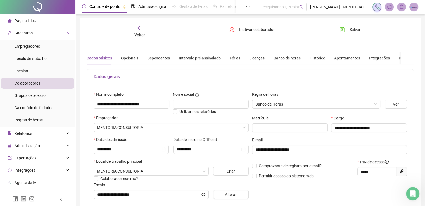
scroll to position [312, 0]
click at [281, 58] on div "Banco de horas" at bounding box center [287, 58] width 27 height 6
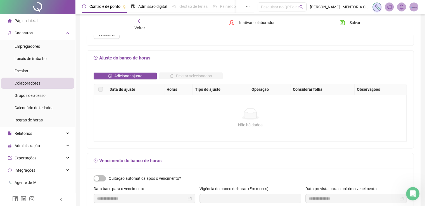
scroll to position [0, 0]
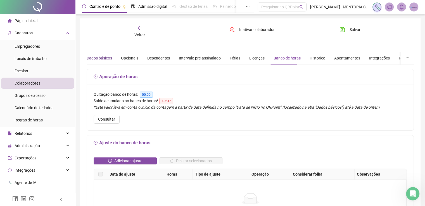
click at [104, 59] on div "Dados básicos" at bounding box center [99, 58] width 25 height 6
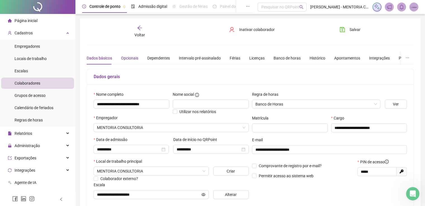
click at [132, 61] on div "Opcionais" at bounding box center [129, 58] width 17 height 6
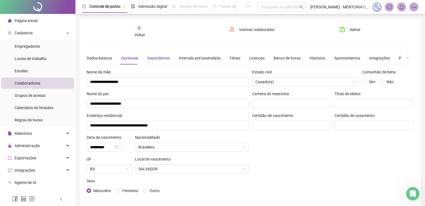
click at [157, 59] on div "Dependentes" at bounding box center [158, 58] width 23 height 6
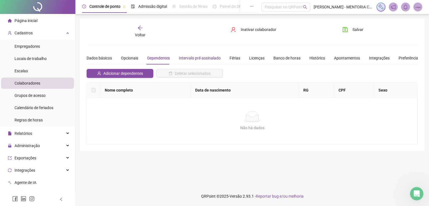
click at [192, 56] on div "Intervalo pré-assinalado" at bounding box center [200, 58] width 42 height 6
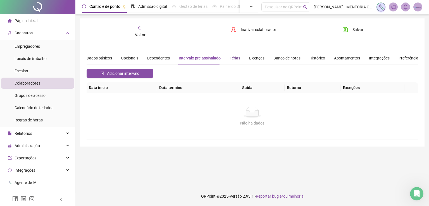
click at [232, 59] on div "Férias" at bounding box center [235, 58] width 11 height 6
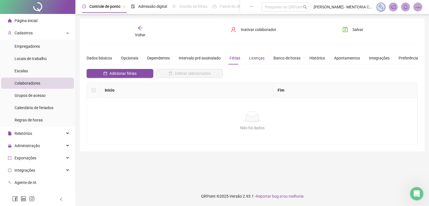
click at [259, 58] on div "Licenças" at bounding box center [256, 58] width 15 height 6
click at [278, 57] on div "Banco de horas" at bounding box center [287, 58] width 27 height 6
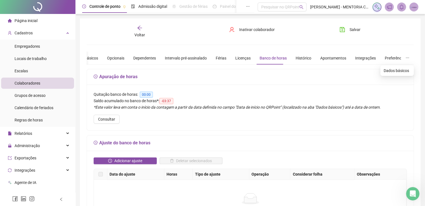
click at [406, 60] on icon "ellipsis" at bounding box center [408, 58] width 4 height 4
click at [91, 57] on div "Dados básicos" at bounding box center [85, 58] width 25 height 6
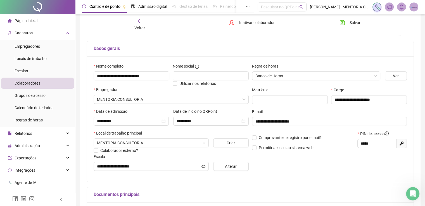
scroll to position [28, 0]
click at [23, 121] on span "Regras de horas" at bounding box center [29, 120] width 28 height 4
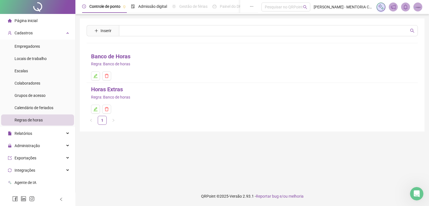
click at [116, 58] on link "Banco de Horas" at bounding box center [110, 56] width 39 height 9
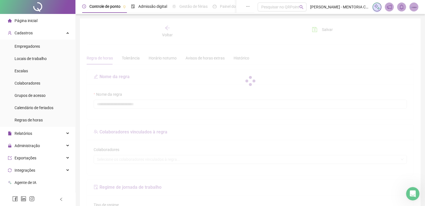
type input "**********"
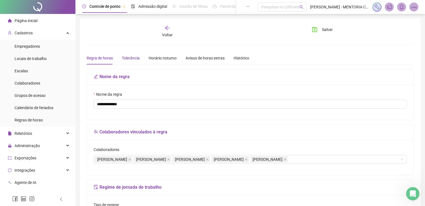
click at [133, 57] on div "Tolerância" at bounding box center [131, 58] width 18 height 6
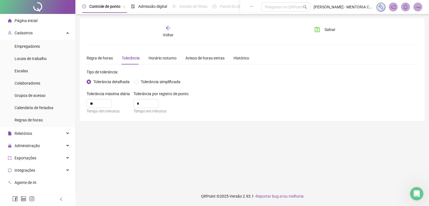
scroll to position [304, 0]
click at [141, 105] on input "*" at bounding box center [146, 104] width 25 height 8
click at [155, 101] on icon "up" at bounding box center [156, 102] width 2 height 2
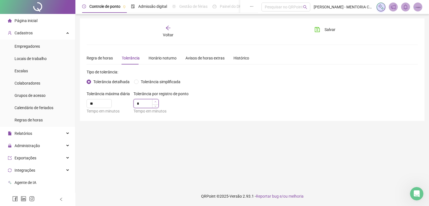
click at [155, 101] on icon "up" at bounding box center [156, 102] width 2 height 2
type input "**"
click at [155, 101] on icon "up" at bounding box center [156, 102] width 2 height 2
click at [143, 144] on main "**********" at bounding box center [252, 100] width 345 height 164
click at [325, 35] on div "Salvar" at bounding box center [336, 31] width 56 height 13
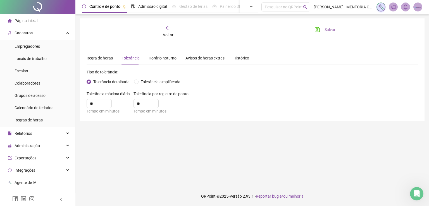
click at [327, 30] on span "Salvar" at bounding box center [330, 30] width 11 height 6
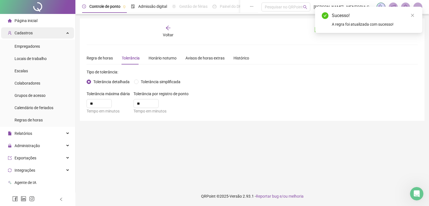
click at [32, 33] on div "Cadastros" at bounding box center [37, 32] width 73 height 11
